Goal: Communication & Community: Ask a question

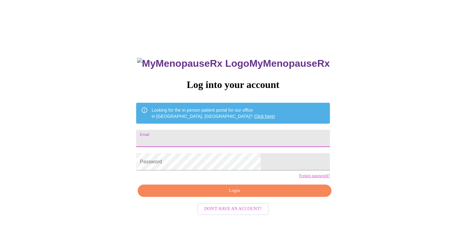
click at [228, 139] on input "Email" at bounding box center [232, 138] width 193 height 17
type input "[EMAIL_ADDRESS][DOMAIN_NAME]"
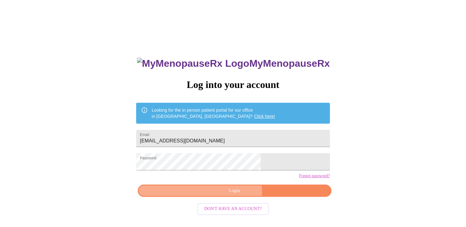
click at [228, 195] on span "Login" at bounding box center [234, 191] width 179 height 8
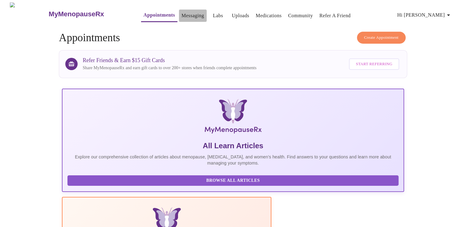
click at [185, 15] on link "Messaging" at bounding box center [192, 15] width 22 height 9
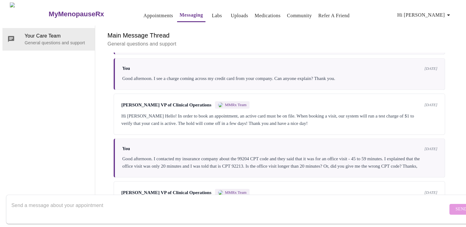
scroll to position [412, 0]
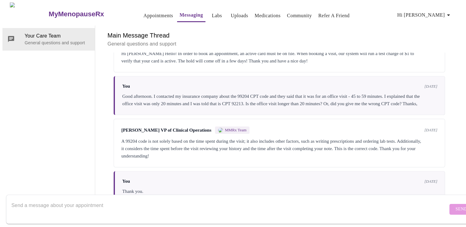
click at [157, 199] on textarea "Send a message about your appointment" at bounding box center [229, 209] width 436 height 20
type textarea "H"
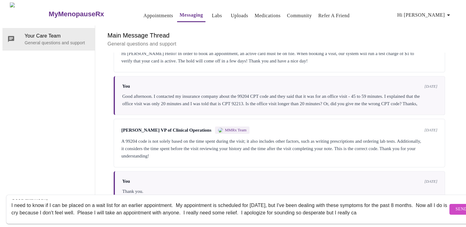
scroll to position [7, 0]
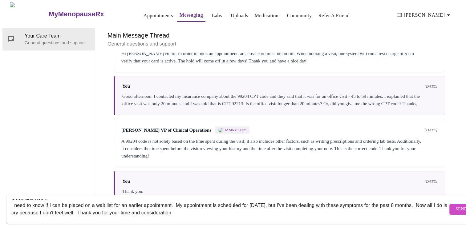
type textarea "Good afternoon, I need to know if I can be placed on a wait list for an earlier…"
click at [455, 206] on span "Send" at bounding box center [461, 210] width 12 height 8
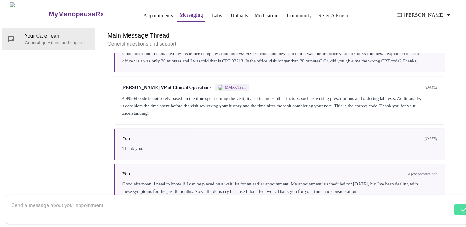
scroll to position [464, 0]
click at [236, 128] on div "You [DATE] Thank you." at bounding box center [279, 144] width 331 height 32
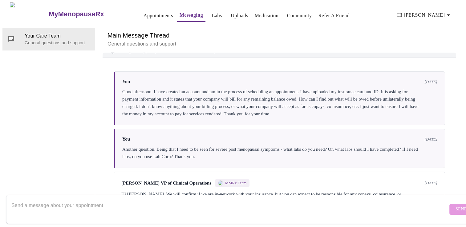
scroll to position [0, 0]
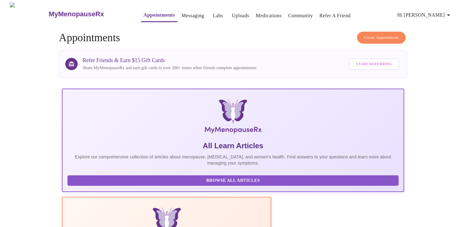
click at [213, 16] on link "Labs" at bounding box center [218, 15] width 10 height 9
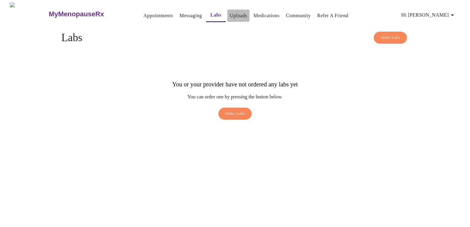
click at [230, 17] on link "Uploads" at bounding box center [239, 15] width 18 height 9
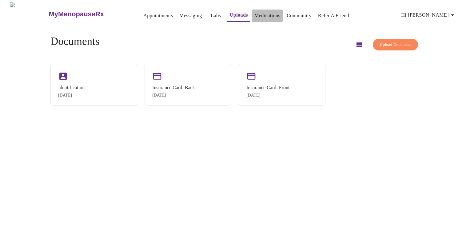
click at [255, 15] on link "Medications" at bounding box center [268, 15] width 26 height 9
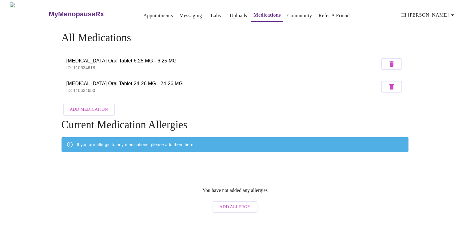
click at [288, 12] on link "Community" at bounding box center [300, 15] width 25 height 9
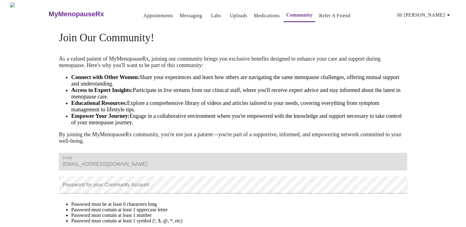
click at [51, 10] on h3 "MyMenopauseRx" at bounding box center [76, 14] width 55 height 8
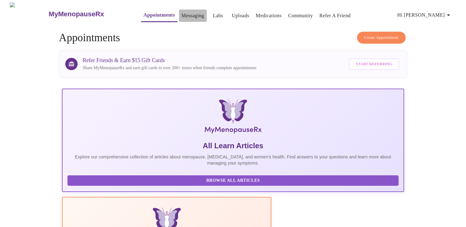
click at [181, 15] on link "Messaging" at bounding box center [192, 15] width 22 height 9
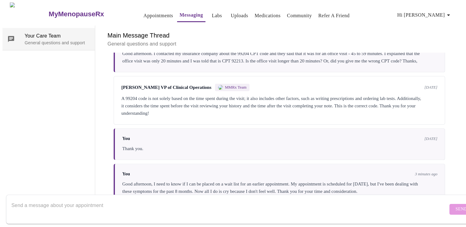
scroll to position [464, 0]
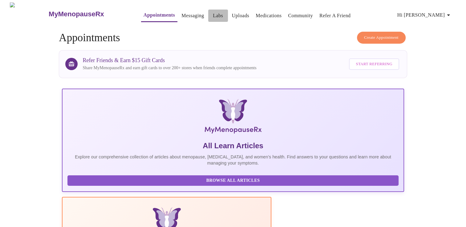
click at [213, 12] on link "Labs" at bounding box center [218, 15] width 10 height 9
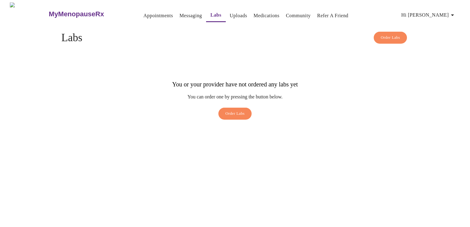
click at [230, 15] on link "Uploads" at bounding box center [239, 15] width 18 height 9
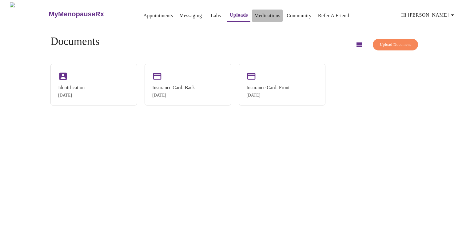
click at [268, 12] on link "Medications" at bounding box center [268, 15] width 26 height 9
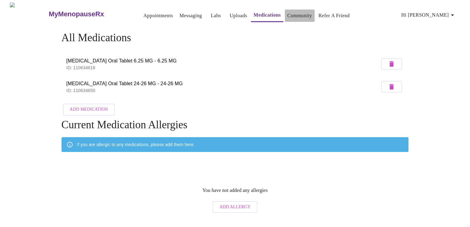
click at [288, 14] on link "Community" at bounding box center [300, 15] width 25 height 9
